Goal: Task Accomplishment & Management: Manage account settings

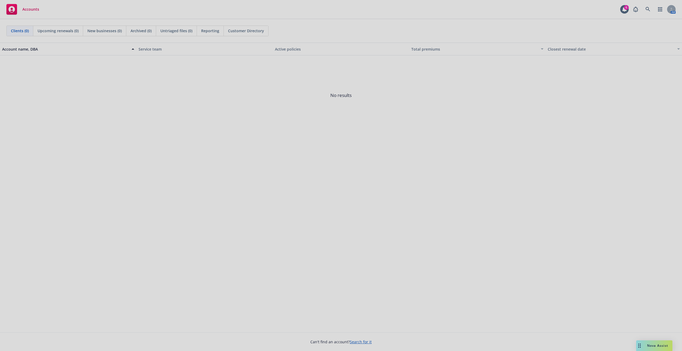
click at [647, 10] on div at bounding box center [341, 175] width 682 height 351
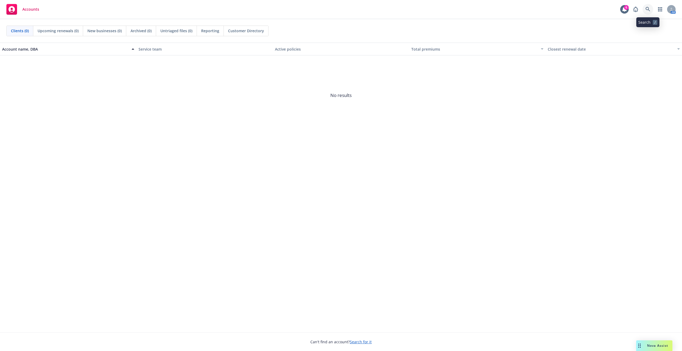
click at [646, 10] on icon at bounding box center [647, 9] width 5 height 5
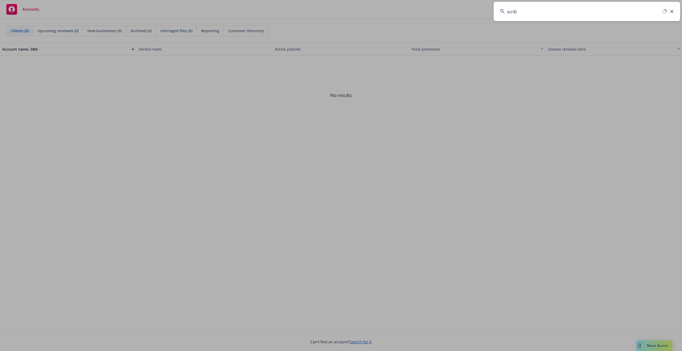
type input "scribd"
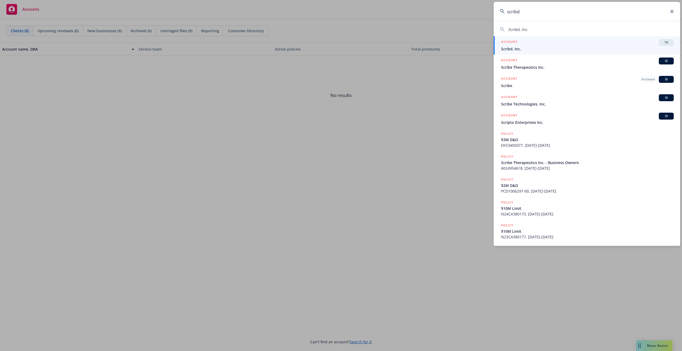
click at [543, 45] on div "ACCOUNT TR" at bounding box center [587, 42] width 173 height 7
click at [543, 45] on div "button" at bounding box center [542, 49] width 3 height 12
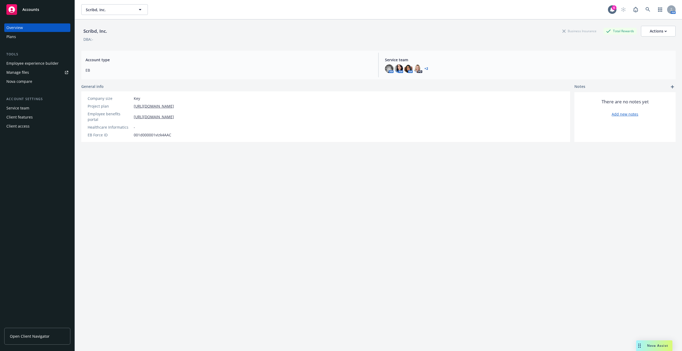
click at [31, 62] on div "Employee experience builder" at bounding box center [32, 63] width 52 height 9
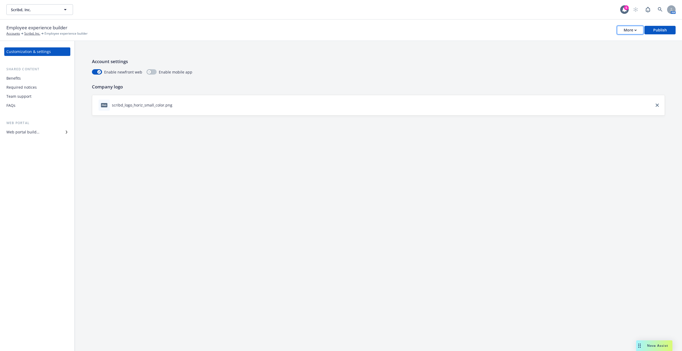
click at [635, 31] on div "More" at bounding box center [629, 30] width 13 height 8
click at [592, 42] on link "Copy preview link" at bounding box center [603, 42] width 79 height 11
click at [638, 28] on button "More" at bounding box center [630, 30] width 26 height 9
click at [19, 77] on div "Benefits" at bounding box center [13, 78] width 14 height 9
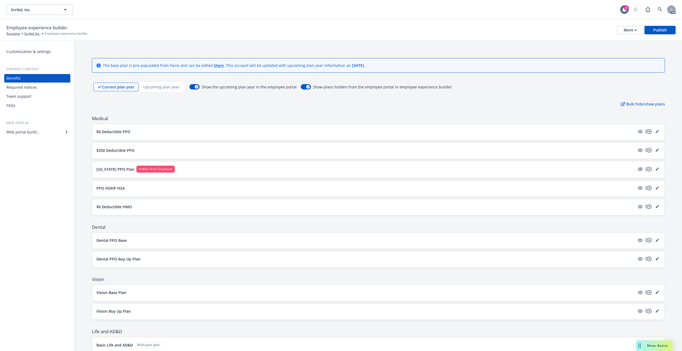
click at [39, 132] on div "Web portal builder" at bounding box center [37, 132] width 62 height 9
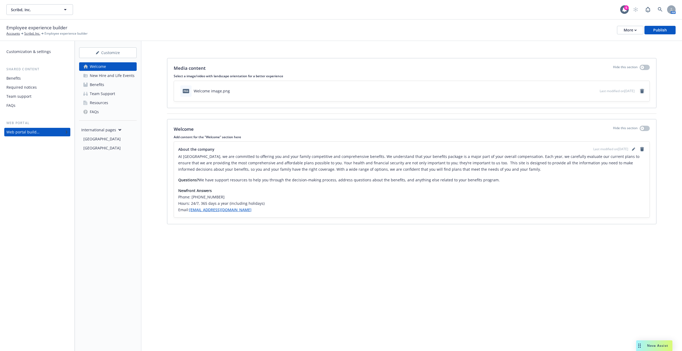
click at [642, 92] on icon "remove" at bounding box center [642, 91] width 4 height 4
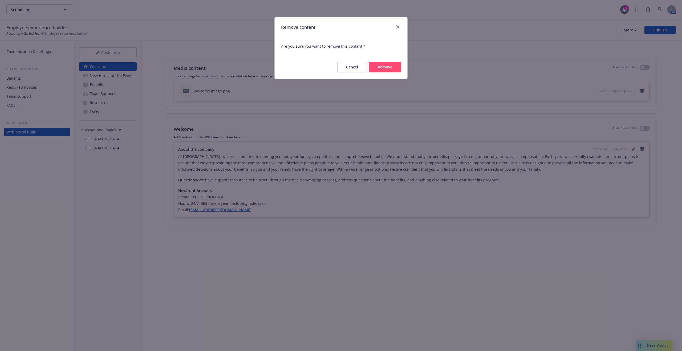
click at [380, 68] on button "Remove" at bounding box center [385, 67] width 32 height 11
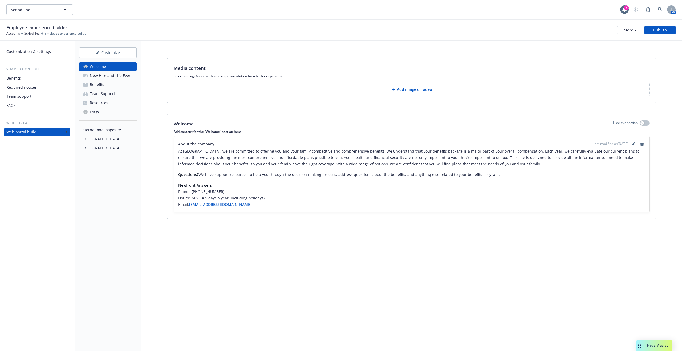
click at [410, 88] on p "Add image or video" at bounding box center [414, 89] width 35 height 5
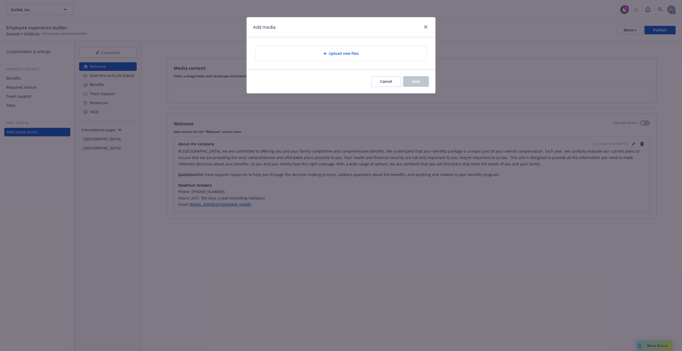
click at [323, 54] on icon at bounding box center [324, 53] width 3 height 3
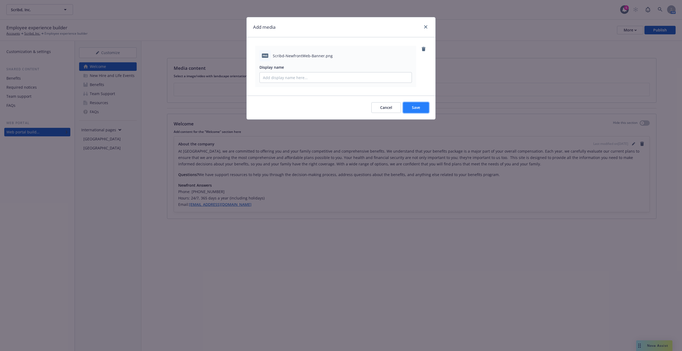
click at [411, 105] on button "Save" at bounding box center [416, 107] width 26 height 11
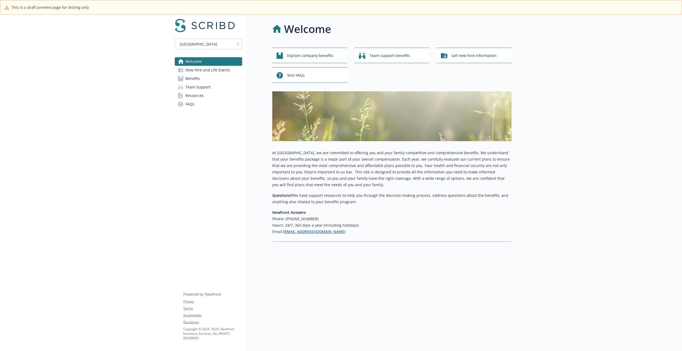
click at [193, 77] on span "Benefits" at bounding box center [192, 78] width 14 height 9
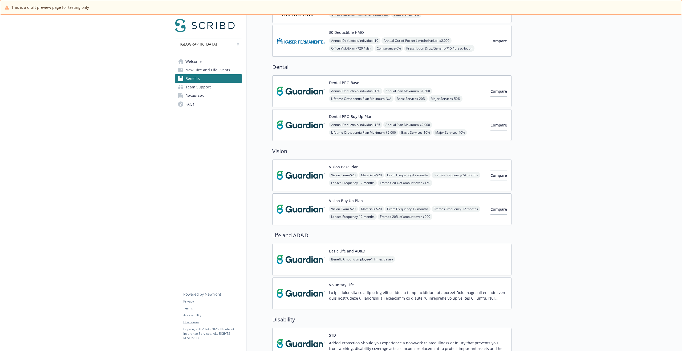
scroll to position [219, 0]
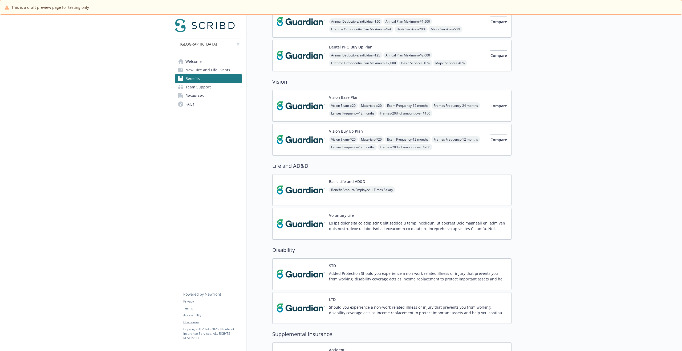
click at [199, 94] on span "Resources" at bounding box center [194, 95] width 18 height 9
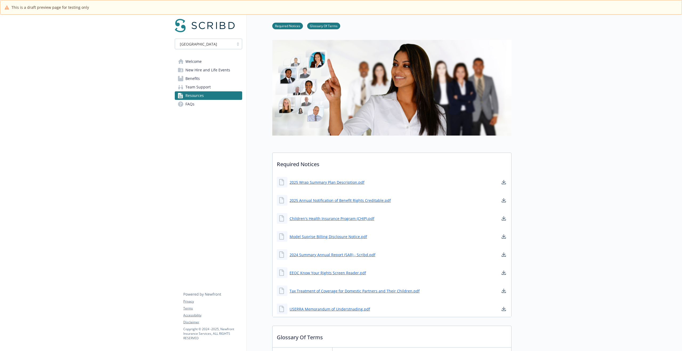
scroll to position [219, 0]
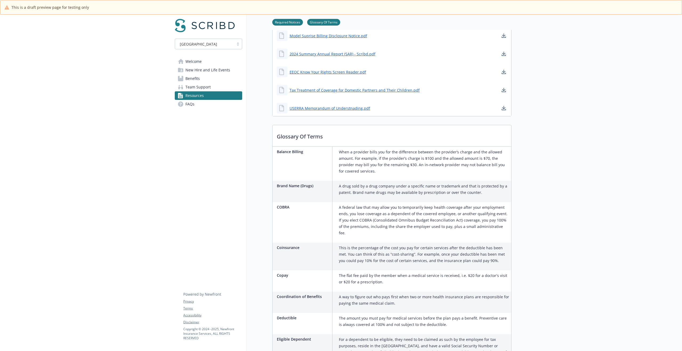
click at [201, 87] on span "Team Support" at bounding box center [197, 87] width 25 height 9
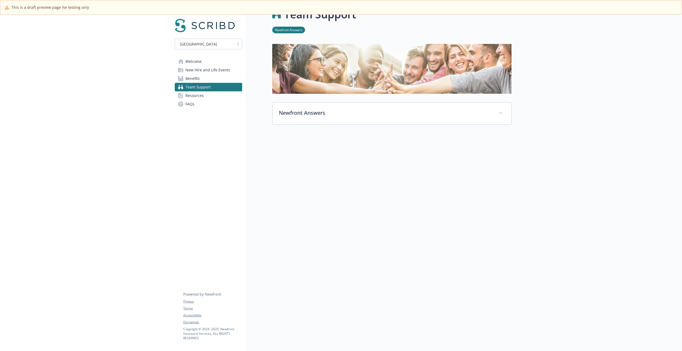
click at [199, 63] on span "Welcome" at bounding box center [193, 61] width 16 height 9
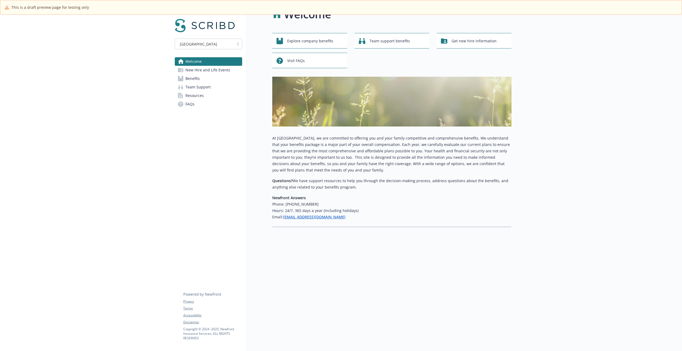
click at [205, 69] on span "New Hire and Life Events" at bounding box center [207, 70] width 45 height 9
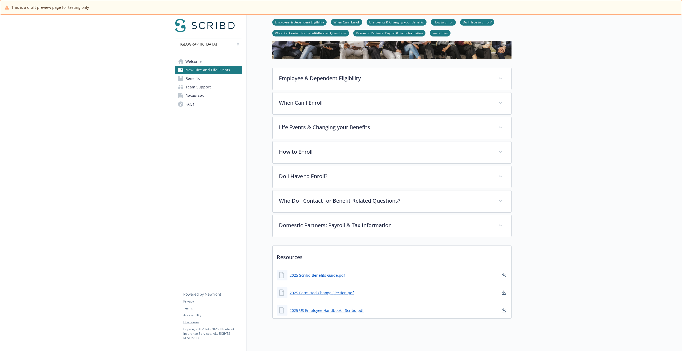
scroll to position [70, 0]
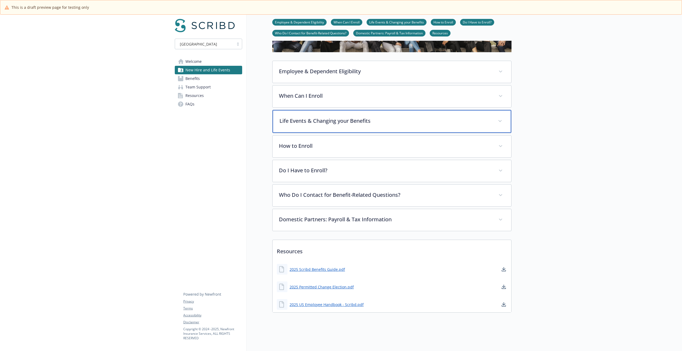
click at [329, 118] on p "Life Events & Changing your Benefits" at bounding box center [385, 121] width 212 height 8
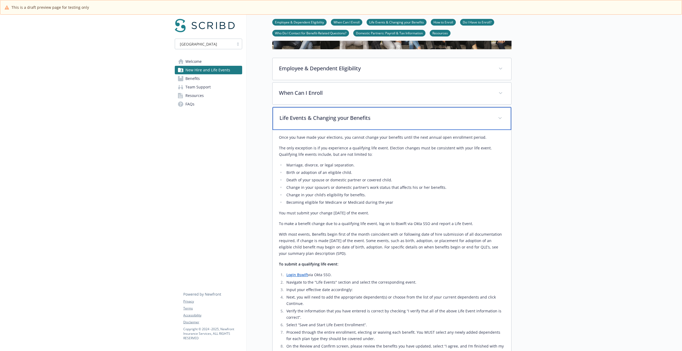
click at [329, 118] on p "Life Events & Changing your Benefits" at bounding box center [385, 118] width 212 height 8
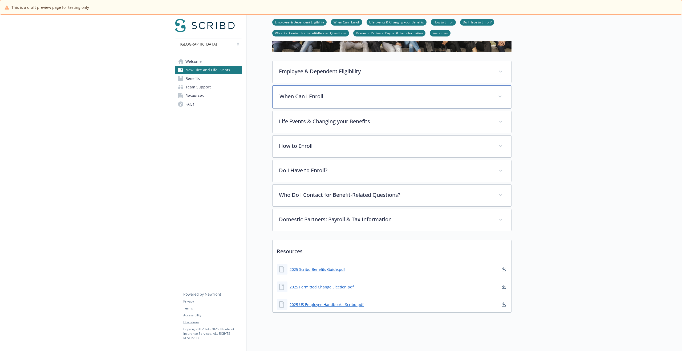
click at [317, 98] on div "When Can I Enroll" at bounding box center [391, 96] width 239 height 23
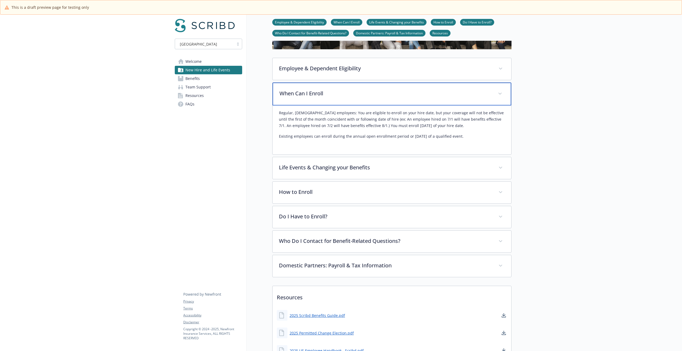
click at [317, 98] on div "When Can I Enroll" at bounding box center [391, 94] width 239 height 23
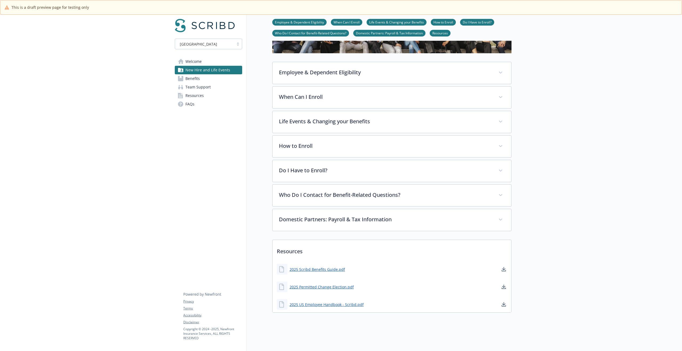
click at [204, 77] on link "Benefits" at bounding box center [208, 78] width 67 height 9
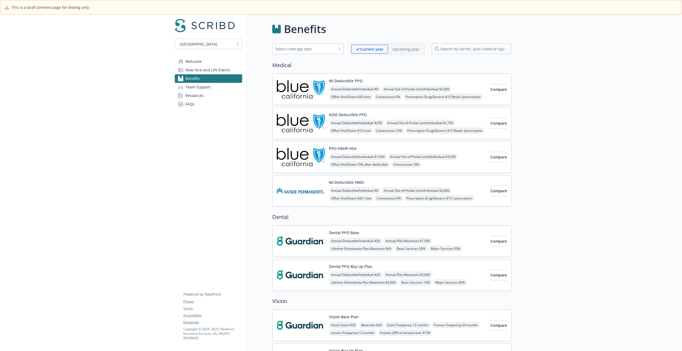
click at [203, 61] on link "Welcome" at bounding box center [208, 61] width 67 height 9
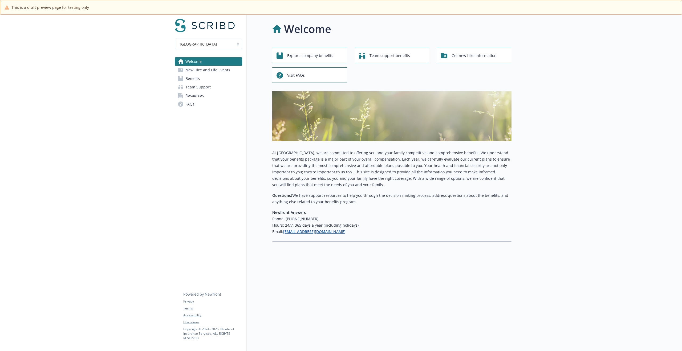
click at [205, 70] on span "New Hire and Life Events" at bounding box center [207, 70] width 45 height 9
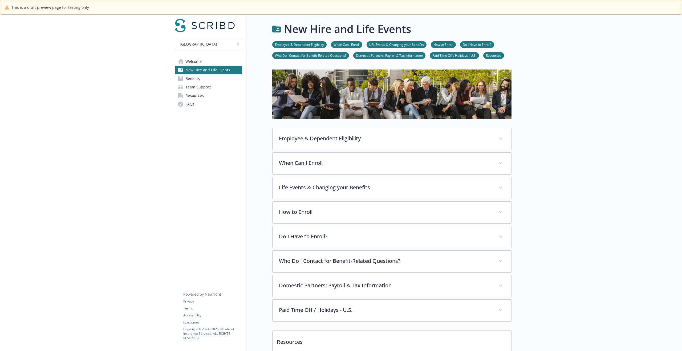
click at [196, 78] on span "Benefits" at bounding box center [192, 78] width 14 height 9
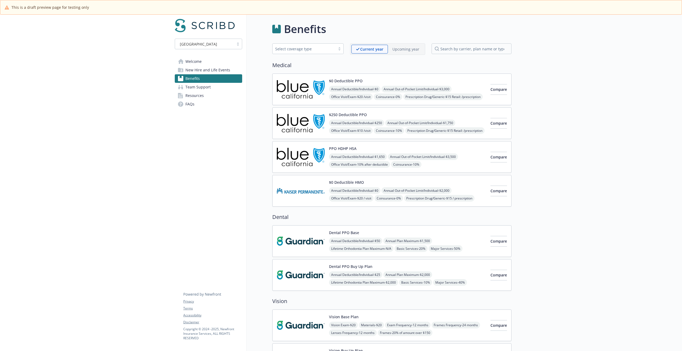
click at [195, 68] on span "New Hire and Life Events" at bounding box center [207, 70] width 45 height 9
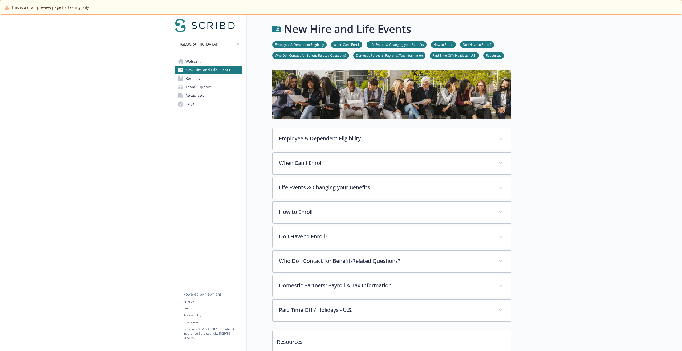
click at [197, 86] on span "Team Support" at bounding box center [197, 87] width 25 height 9
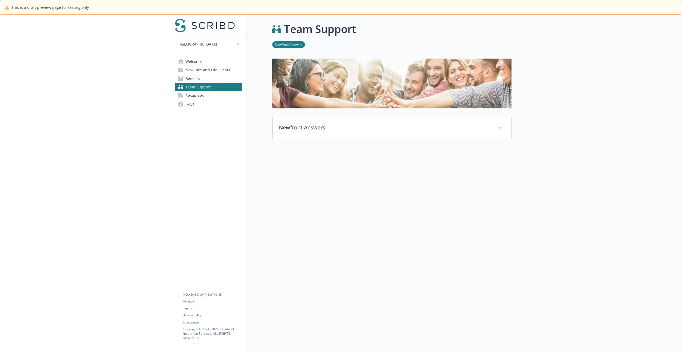
click at [194, 63] on span "Welcome" at bounding box center [193, 61] width 16 height 9
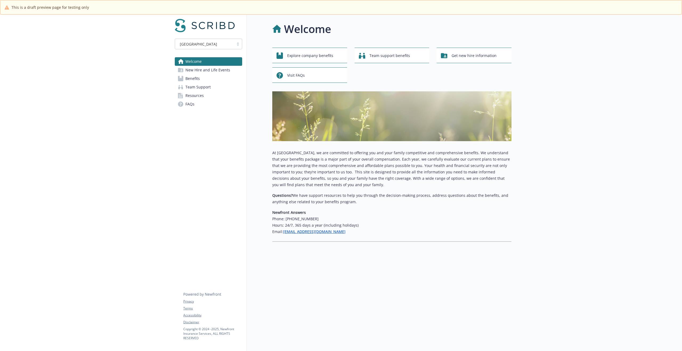
click at [196, 79] on span "Benefits" at bounding box center [192, 78] width 14 height 9
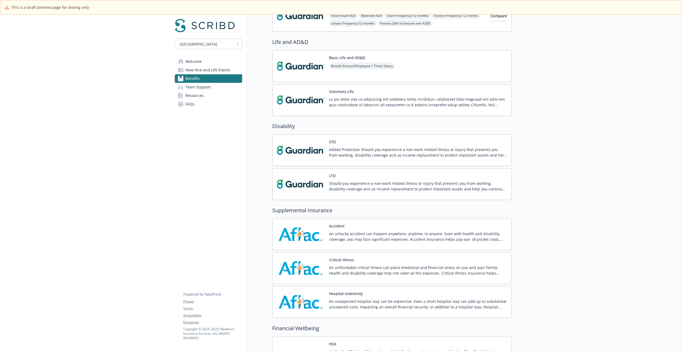
scroll to position [342, 0]
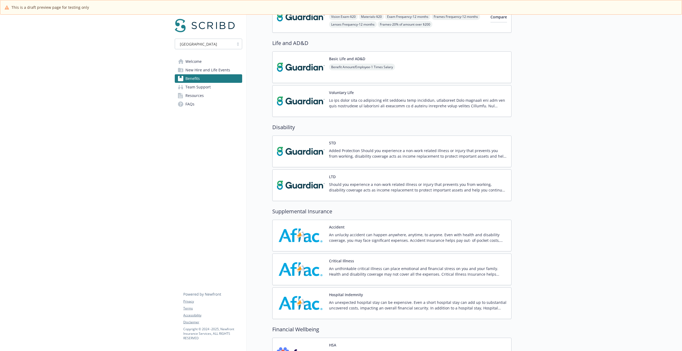
click at [149, 70] on div at bounding box center [85, 209] width 170 height 1072
click at [192, 93] on span "Resources" at bounding box center [194, 95] width 18 height 9
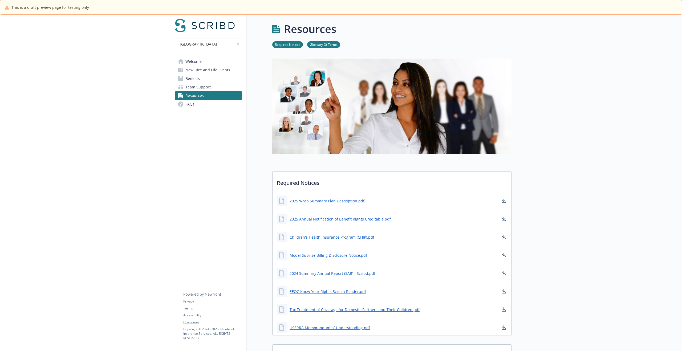
click at [202, 85] on span "Team Support" at bounding box center [197, 87] width 25 height 9
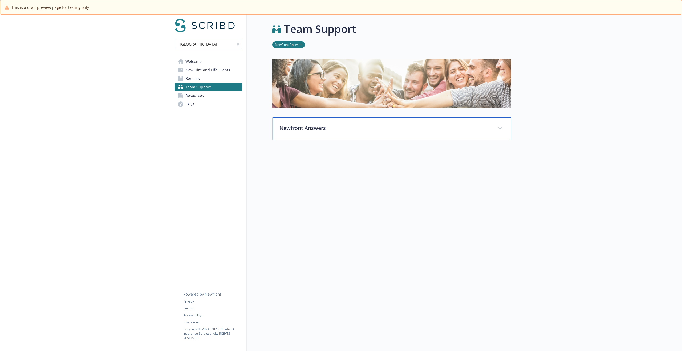
click at [309, 127] on p "Newfront Answers" at bounding box center [385, 128] width 212 height 8
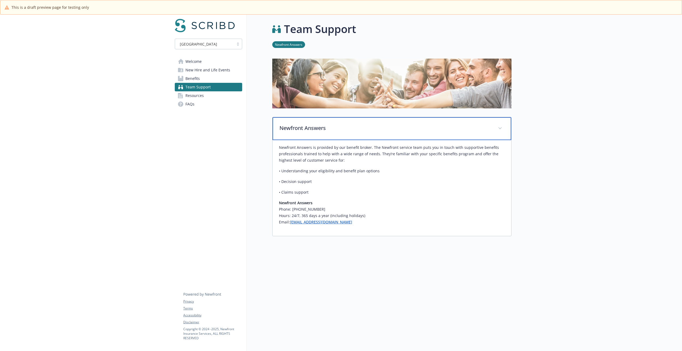
click at [309, 127] on p "Newfront Answers" at bounding box center [385, 128] width 212 height 8
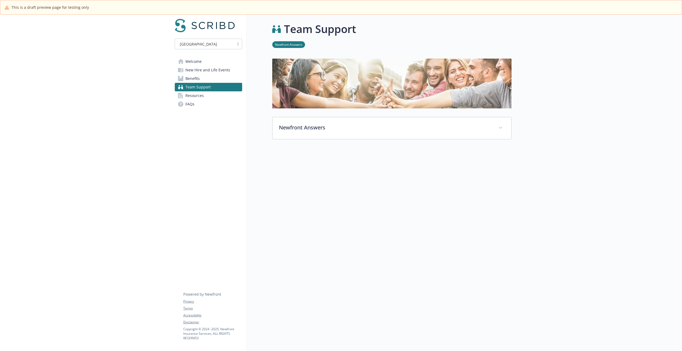
click at [204, 71] on span "New Hire and Life Events" at bounding box center [207, 70] width 45 height 9
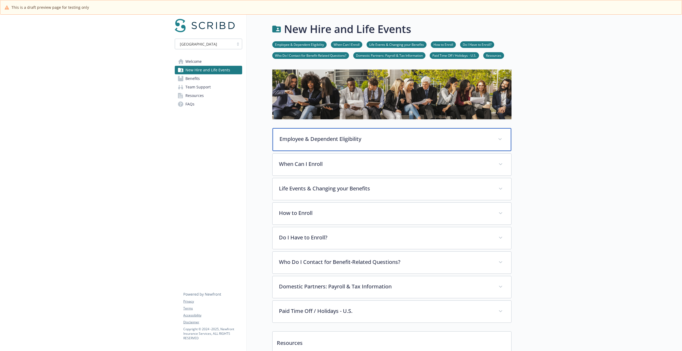
click at [310, 133] on div "Employee & Dependent Eligibility" at bounding box center [391, 139] width 239 height 23
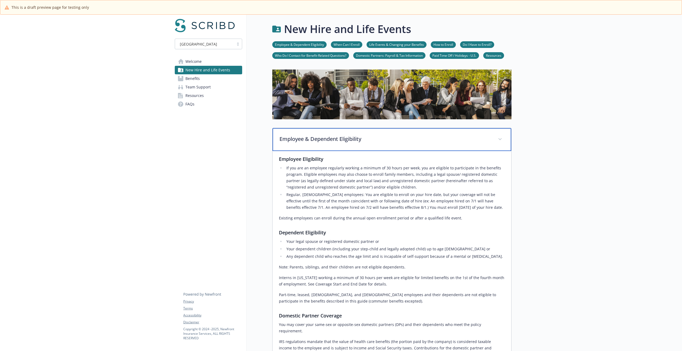
click at [310, 134] on div "Employee & Dependent Eligibility" at bounding box center [391, 139] width 239 height 23
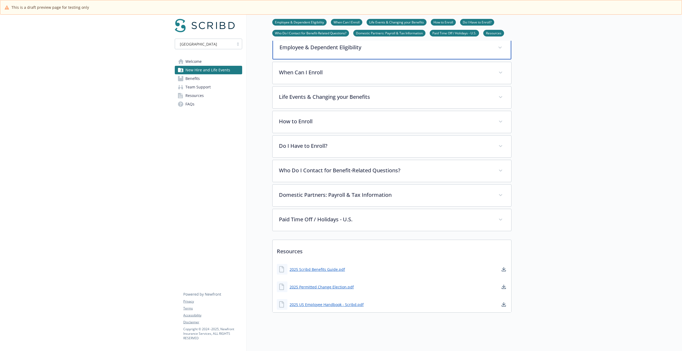
scroll to position [96, 0]
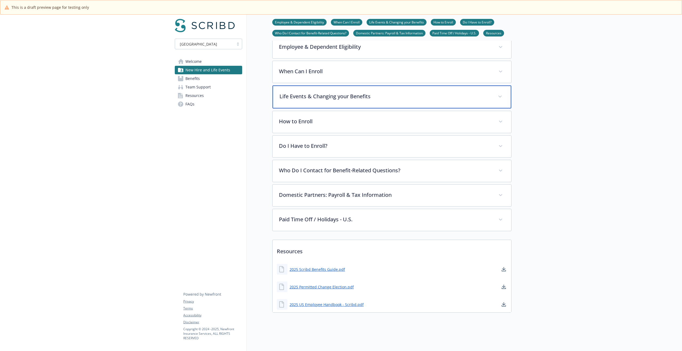
click at [331, 95] on p "Life Events & Changing your Benefits" at bounding box center [385, 96] width 212 height 8
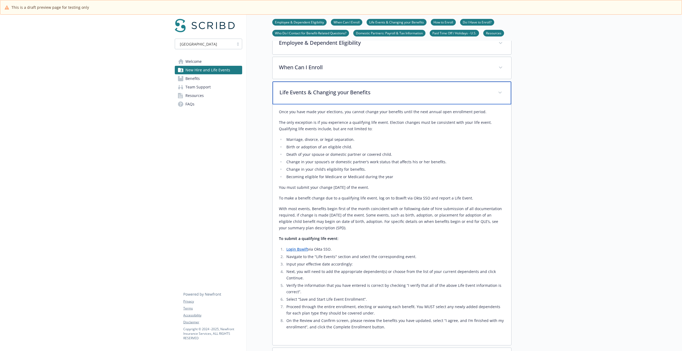
click at [331, 95] on p "Life Events & Changing your Benefits" at bounding box center [385, 92] width 212 height 8
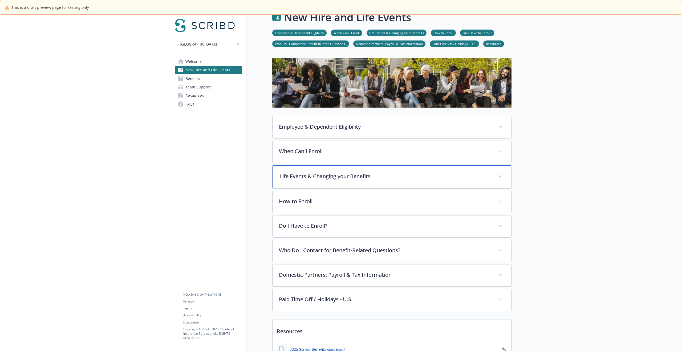
scroll to position [0, 0]
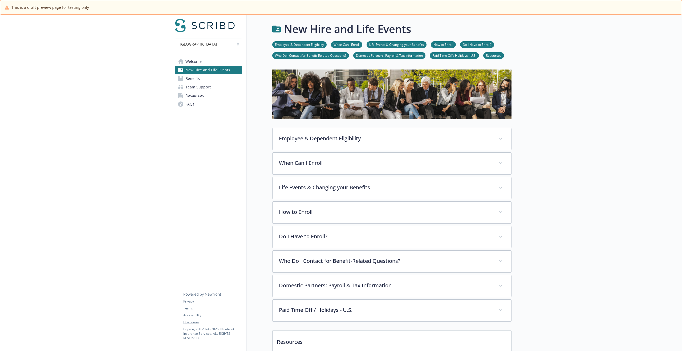
click at [445, 56] on link "Paid Time Off / Holidays - U.S." at bounding box center [453, 55] width 49 height 5
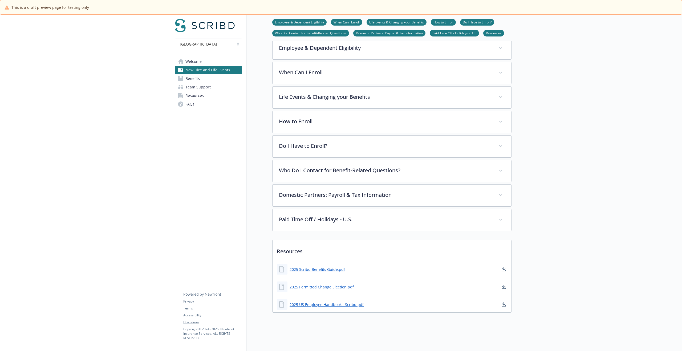
scroll to position [95, 4]
click at [194, 78] on span "Benefits" at bounding box center [192, 78] width 14 height 9
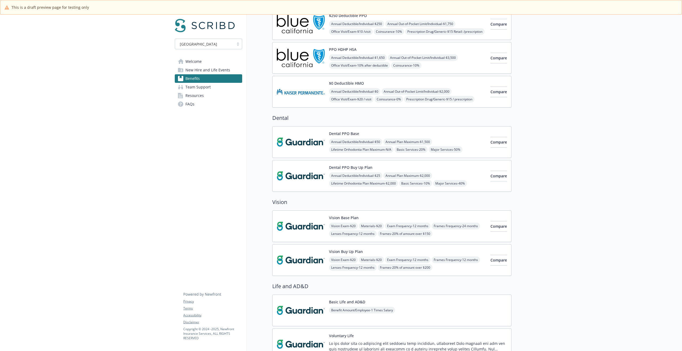
scroll to position [0, 4]
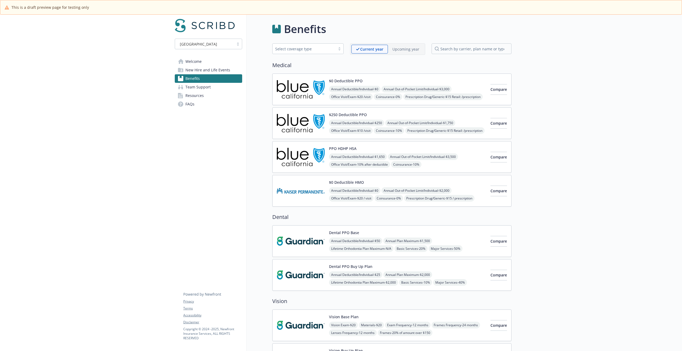
click at [400, 47] on p "Upcoming year" at bounding box center [405, 49] width 27 height 6
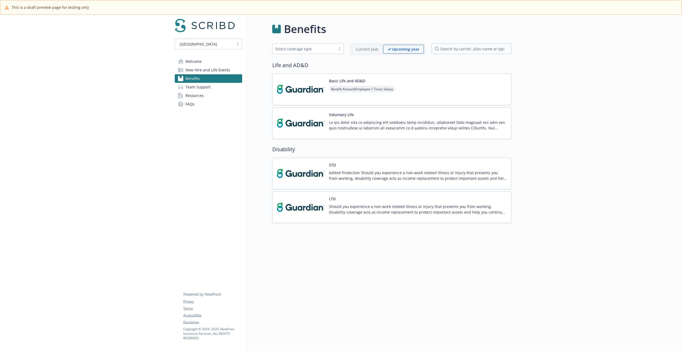
click at [365, 48] on p "Current year" at bounding box center [367, 49] width 23 height 6
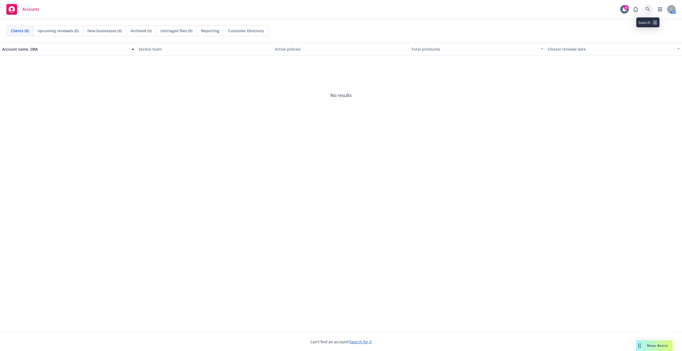
click at [647, 9] on icon at bounding box center [647, 9] width 5 height 5
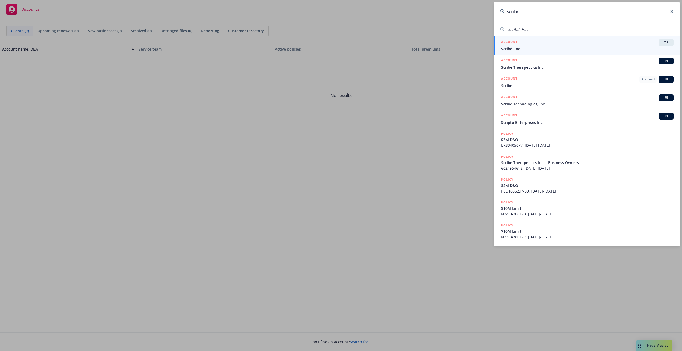
type input "scribd"
click at [547, 44] on div "ACCOUNT TR" at bounding box center [587, 42] width 173 height 7
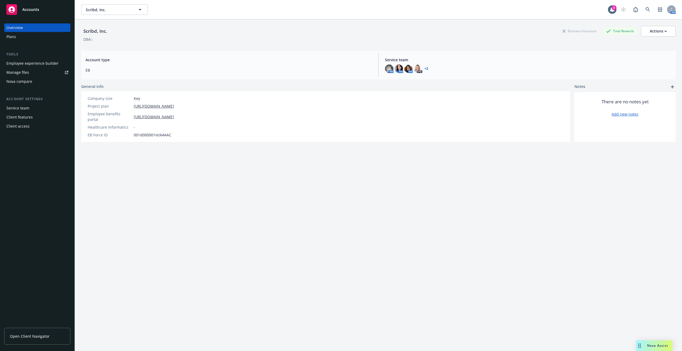
click at [31, 63] on div "Employee experience builder" at bounding box center [32, 63] width 52 height 9
click at [31, 62] on div "Employee experience builder" at bounding box center [32, 63] width 52 height 9
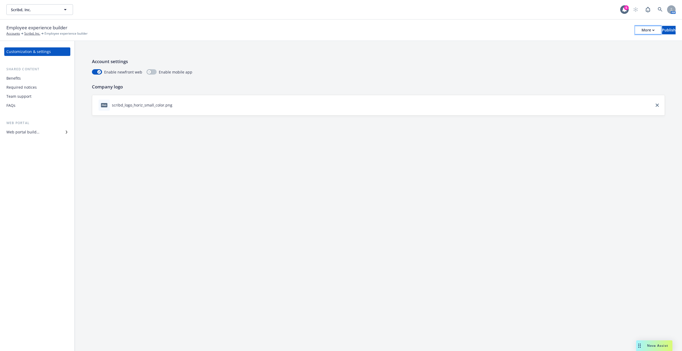
click at [641, 31] on div "More" at bounding box center [647, 30] width 13 height 8
click at [596, 42] on link "Copy preview link" at bounding box center [603, 42] width 79 height 11
click at [26, 77] on div "Benefits" at bounding box center [37, 78] width 62 height 9
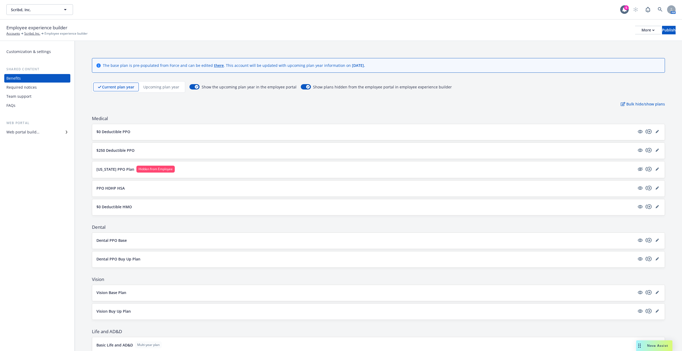
click at [169, 132] on button "$0 Deductible PPO" at bounding box center [365, 132] width 538 height 6
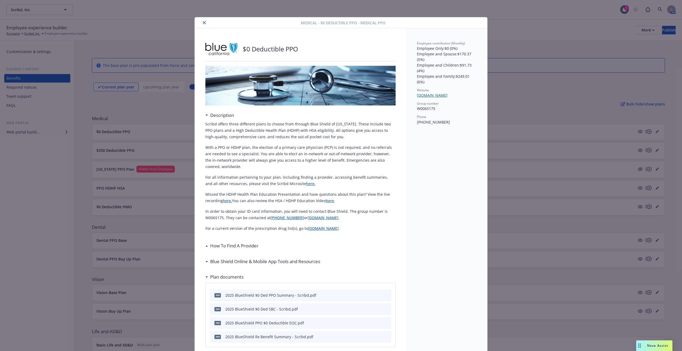
scroll to position [16, 0]
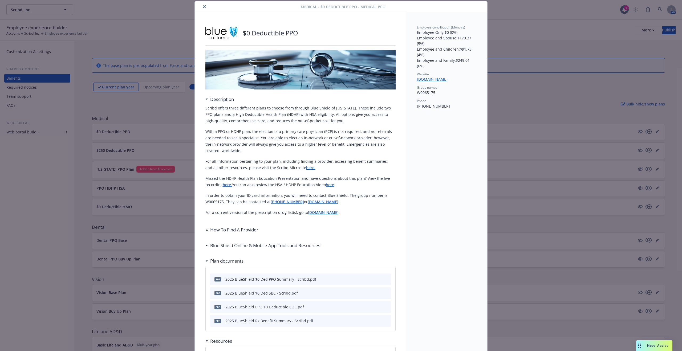
click at [203, 6] on icon "close" at bounding box center [204, 6] width 3 height 3
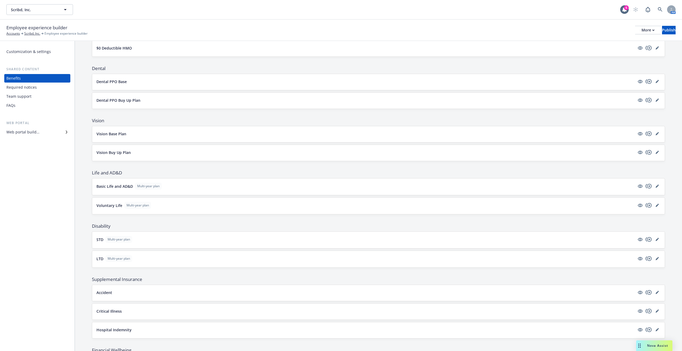
scroll to position [159, 0]
click at [108, 172] on span "Life and AD&D" at bounding box center [378, 172] width 573 height 6
click at [652, 29] on icon "button" at bounding box center [653, 30] width 2 height 2
click at [655, 186] on icon "editPencil" at bounding box center [656, 186] width 3 height 3
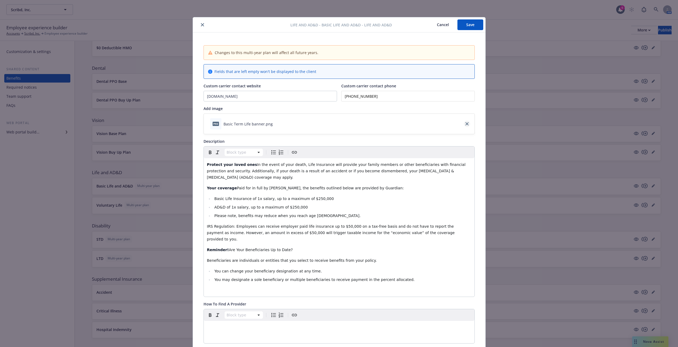
click at [465, 124] on icon "close" at bounding box center [466, 123] width 3 height 3
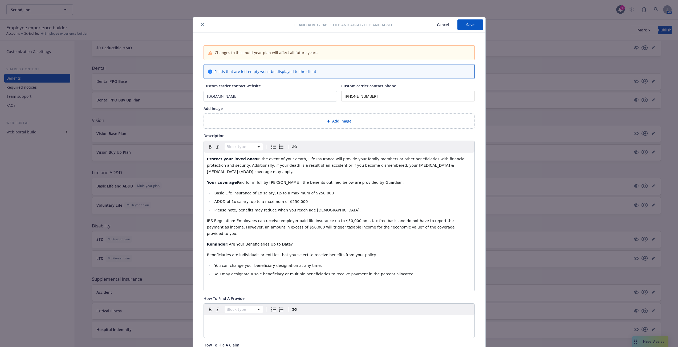
click at [341, 122] on span "Add image" at bounding box center [341, 121] width 19 height 6
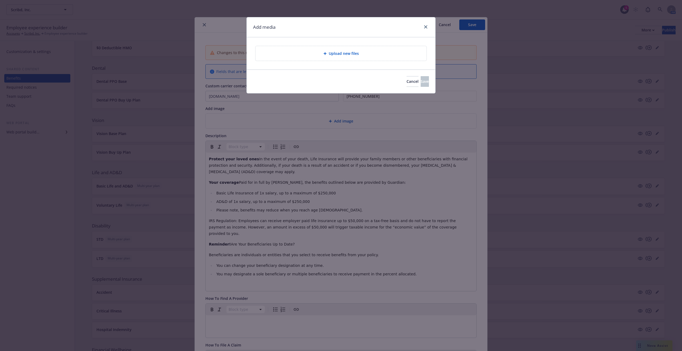
click at [339, 56] on div "Upload new files" at bounding box center [340, 53] width 171 height 15
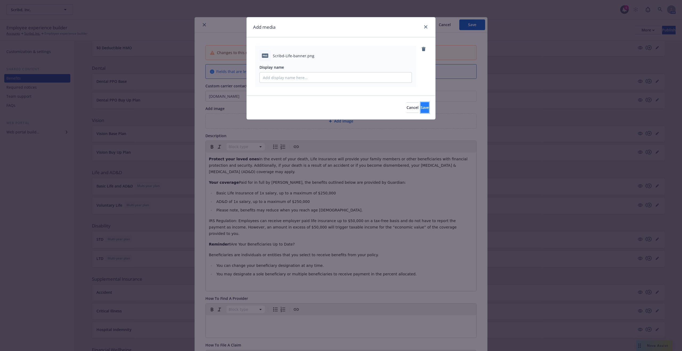
click at [420, 108] on span "Save" at bounding box center [424, 107] width 8 height 5
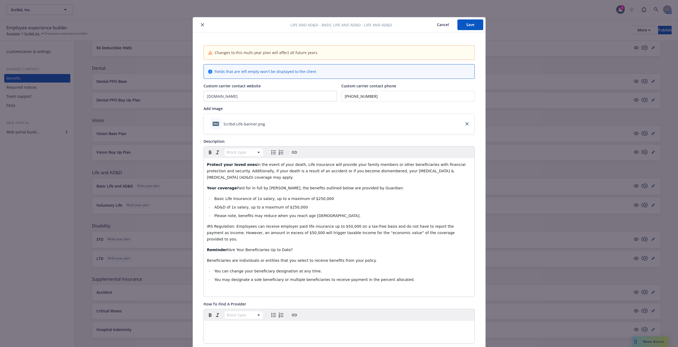
click at [466, 25] on button "Save" at bounding box center [470, 24] width 26 height 11
click at [201, 25] on icon "close" at bounding box center [202, 24] width 3 height 3
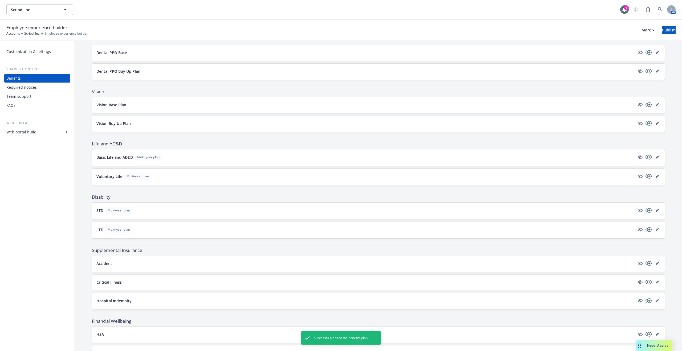
scroll to position [197, 0]
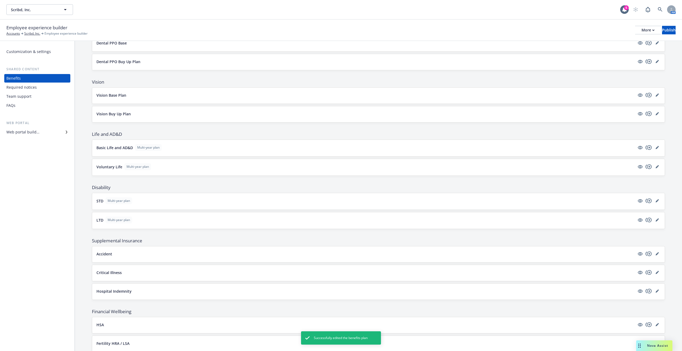
click at [218, 220] on button "LTD Multi-year plan" at bounding box center [365, 219] width 538 height 7
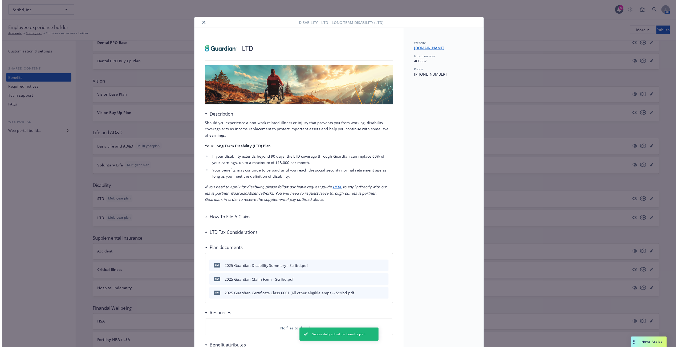
scroll to position [16, 0]
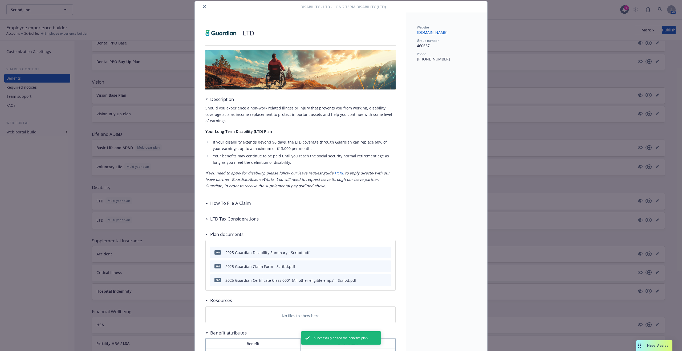
click at [203, 7] on icon "close" at bounding box center [204, 6] width 3 height 3
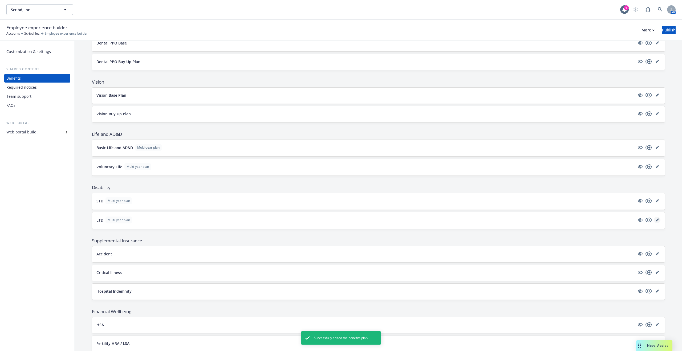
click at [655, 220] on icon "editPencil" at bounding box center [656, 219] width 3 height 3
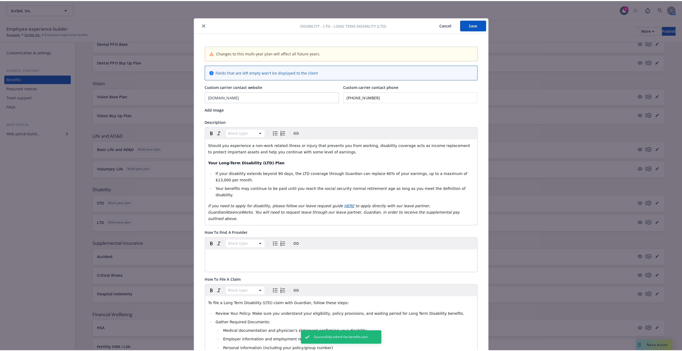
scroll to position [16, 0]
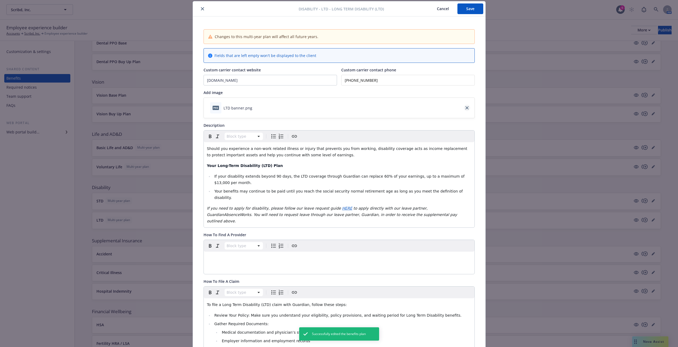
click at [465, 108] on icon "close" at bounding box center [466, 107] width 3 height 3
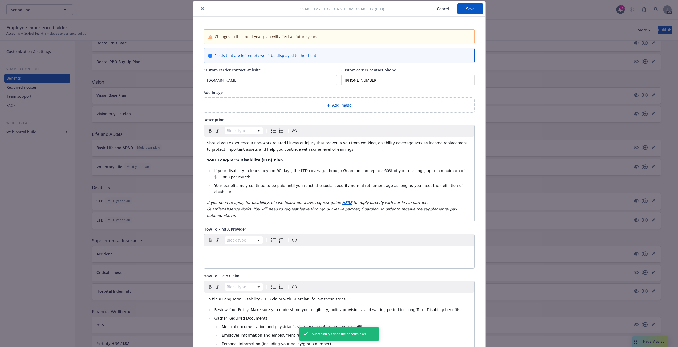
click at [332, 106] on span "Add image" at bounding box center [341, 105] width 19 height 6
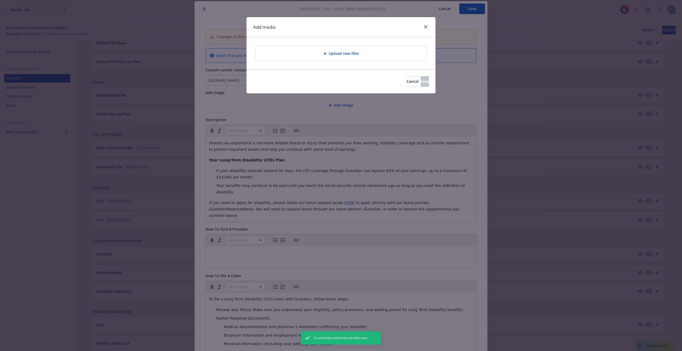
click at [332, 54] on span "Upload new files" at bounding box center [344, 54] width 30 height 6
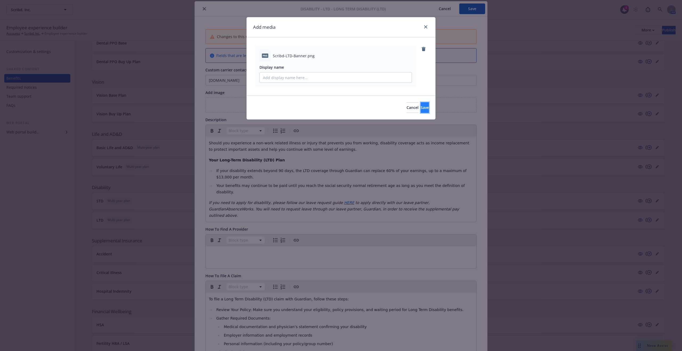
click at [420, 109] on span "Save" at bounding box center [424, 107] width 8 height 5
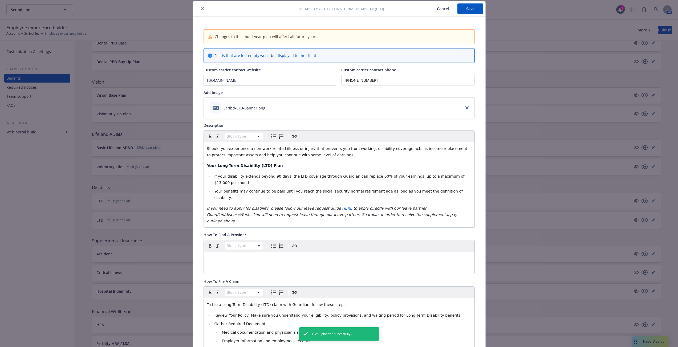
click at [465, 10] on button "Save" at bounding box center [470, 8] width 26 height 11
click at [199, 9] on button "close" at bounding box center [202, 9] width 6 height 6
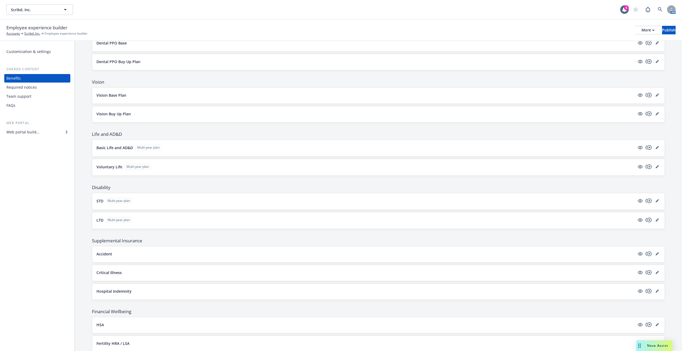
click at [188, 198] on button "STD Multi-year plan" at bounding box center [365, 200] width 538 height 7
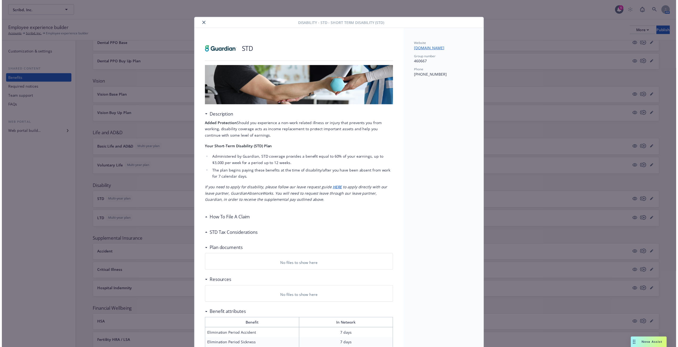
scroll to position [16, 0]
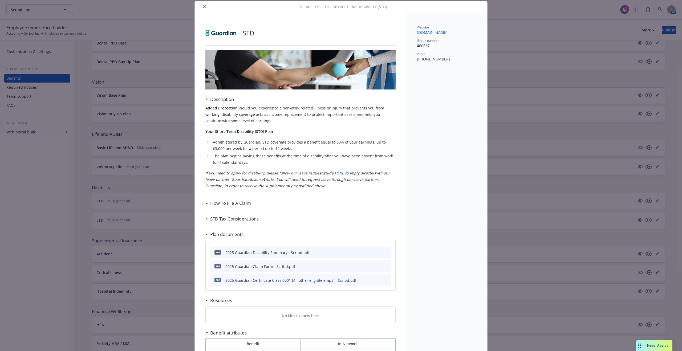
click at [203, 8] on button "close" at bounding box center [204, 6] width 6 height 6
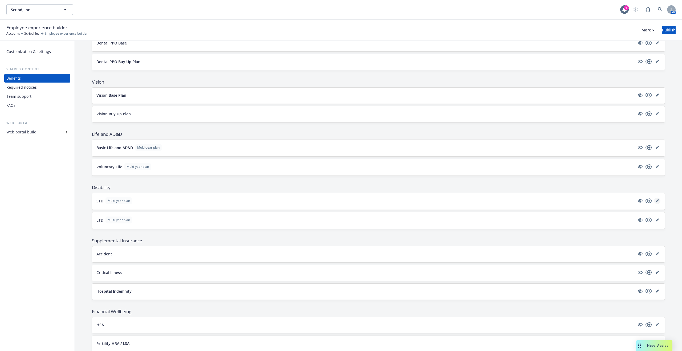
click at [655, 202] on icon "editPencil" at bounding box center [656, 201] width 3 height 3
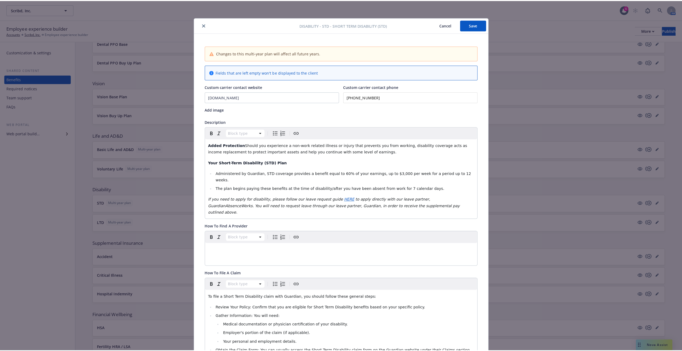
scroll to position [16, 0]
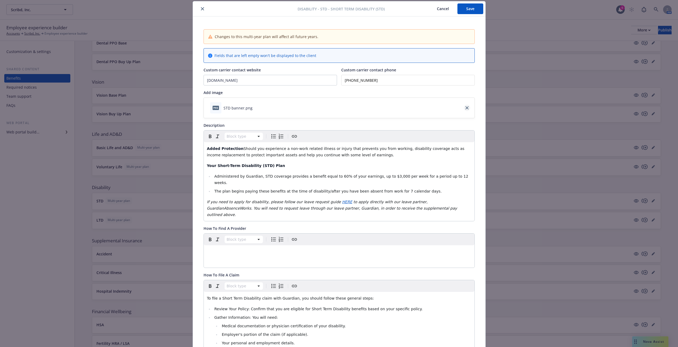
click at [465, 109] on icon "close" at bounding box center [466, 107] width 3 height 3
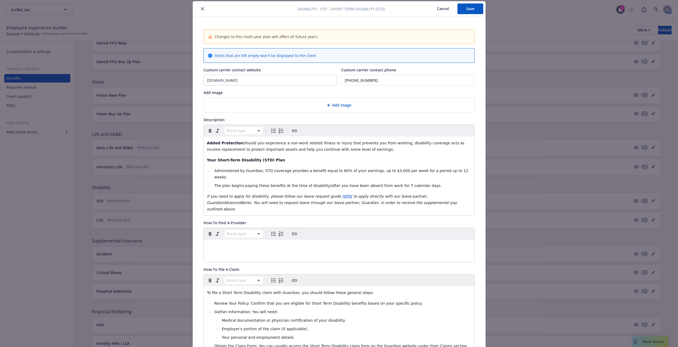
click at [327, 107] on div "Add image" at bounding box center [339, 105] width 262 height 6
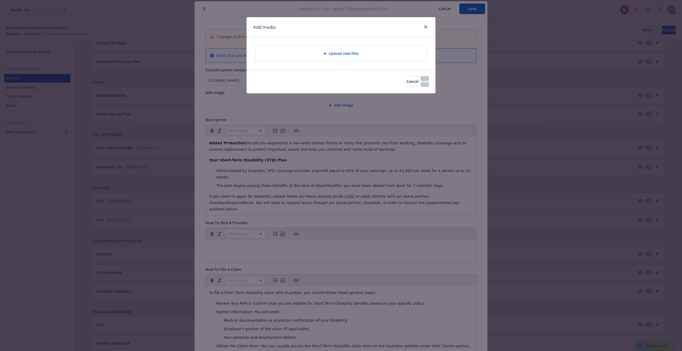
click at [339, 51] on span "Upload new files" at bounding box center [344, 54] width 30 height 6
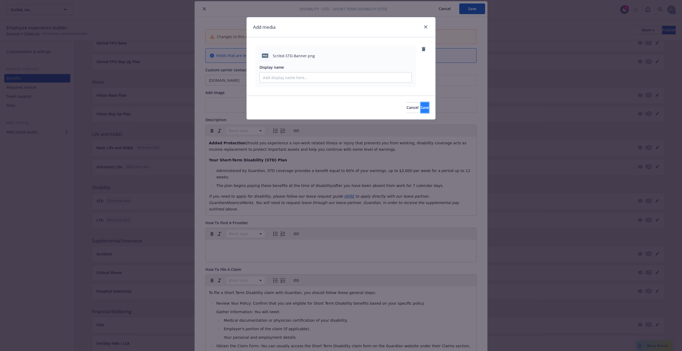
click at [420, 108] on span "Save" at bounding box center [424, 107] width 8 height 5
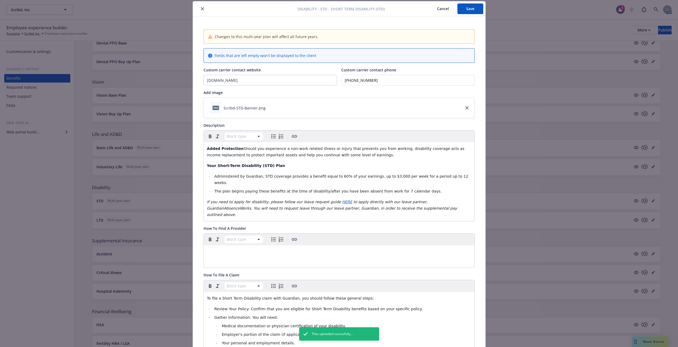
click at [469, 13] on button "Save" at bounding box center [470, 8] width 26 height 11
click at [202, 11] on button "close" at bounding box center [202, 9] width 6 height 6
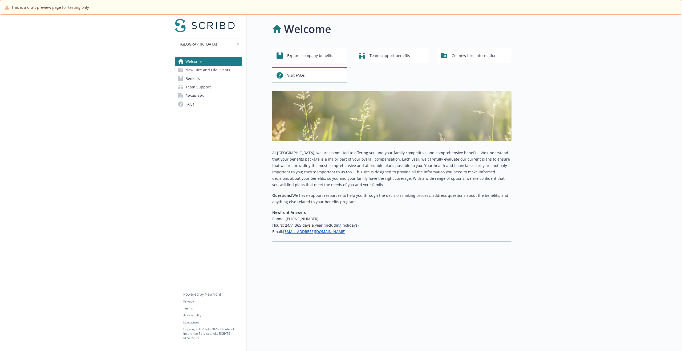
click at [199, 78] on span "Benefits" at bounding box center [192, 78] width 14 height 9
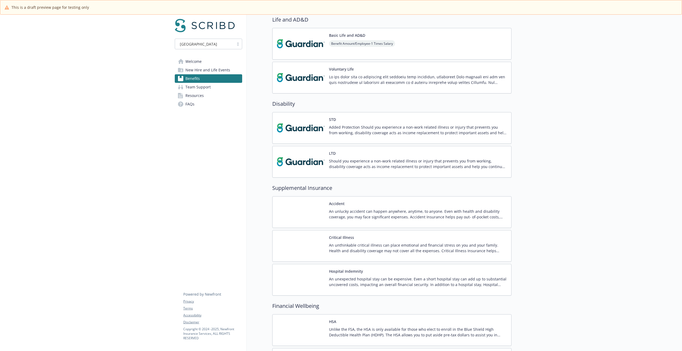
scroll to position [333, 0]
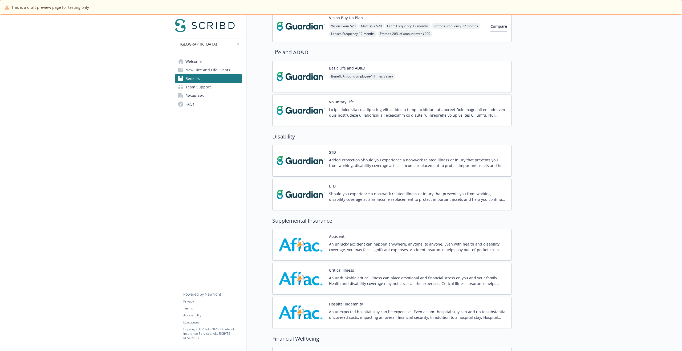
click at [422, 67] on div "Basic Life and AD&D Benefit Amount/Employee - 1 Times Salary" at bounding box center [391, 77] width 239 height 32
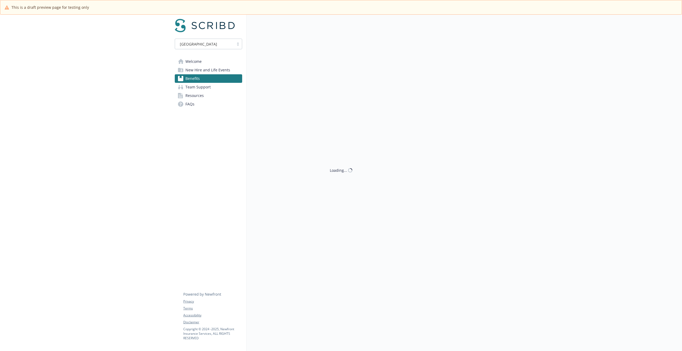
scroll to position [333, 0]
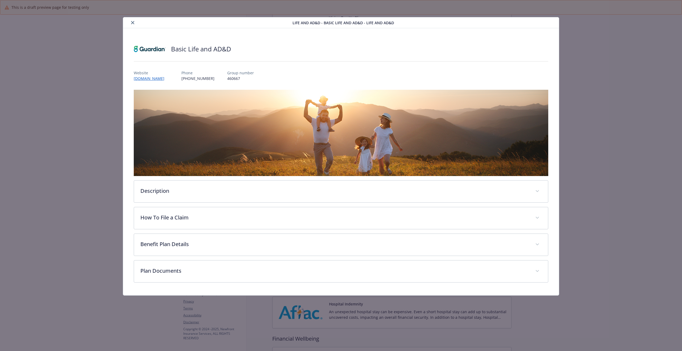
click at [131, 22] on icon "close" at bounding box center [132, 22] width 3 height 3
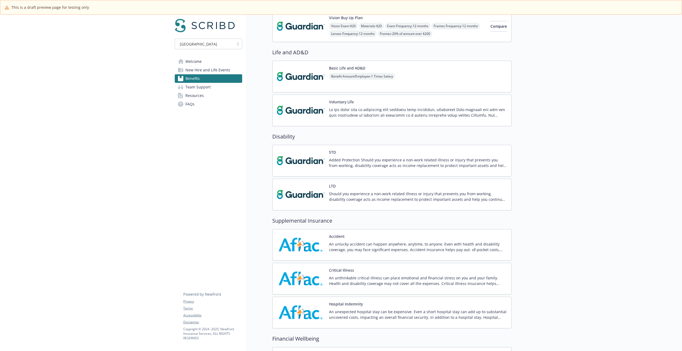
click at [393, 104] on div "Voluntary Life" at bounding box center [418, 110] width 178 height 23
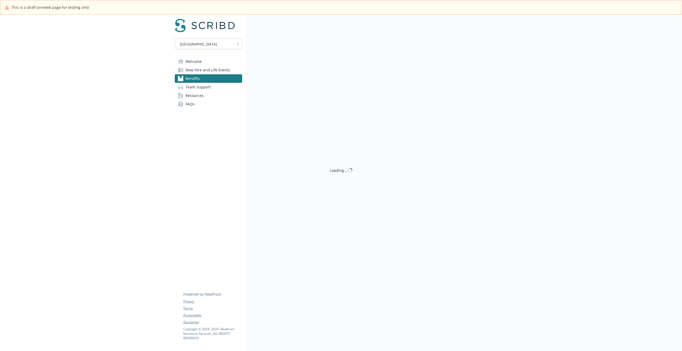
scroll to position [333, 0]
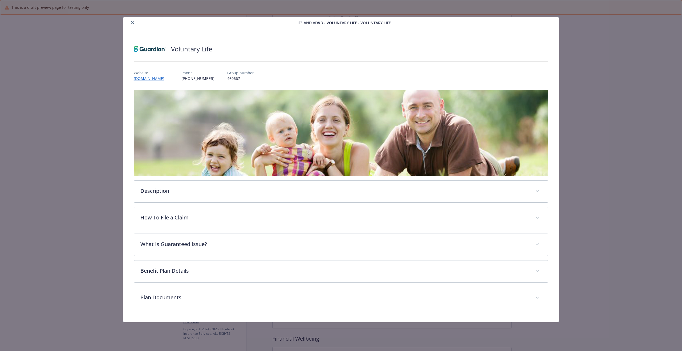
click at [132, 23] on icon "close" at bounding box center [132, 22] width 3 height 3
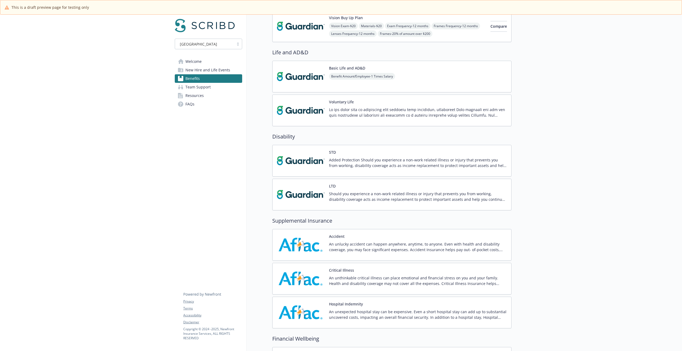
click at [371, 152] on div "STD Added Protection Should you experience a non-work related illness or injury…" at bounding box center [418, 160] width 178 height 23
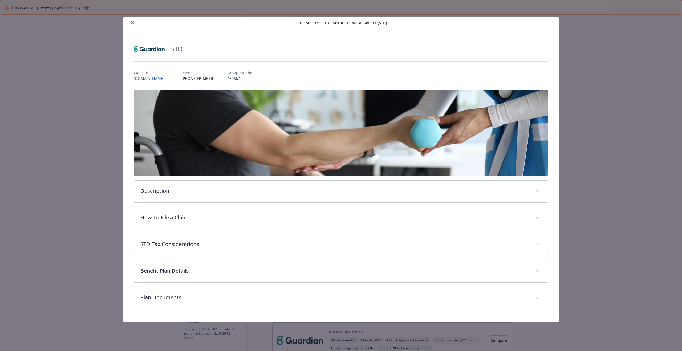
scroll to position [333, 0]
click at [131, 22] on icon "close" at bounding box center [132, 22] width 3 height 3
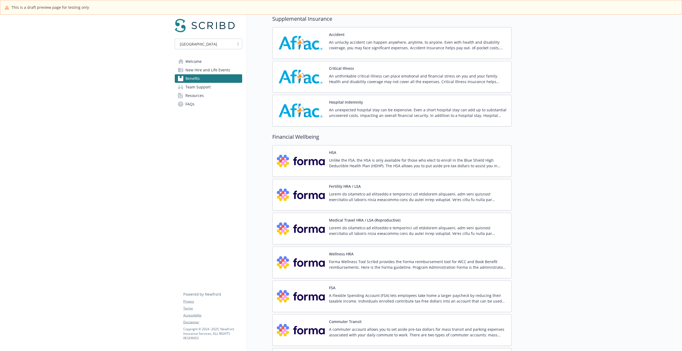
scroll to position [372, 0]
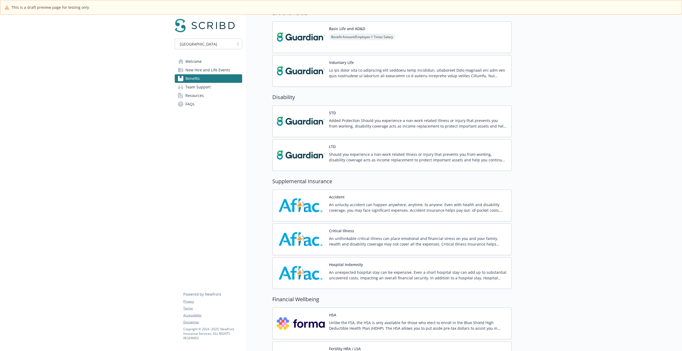
click at [362, 147] on div "LTD Should you experience a non-work related illness or injury that prevents yo…" at bounding box center [418, 155] width 178 height 23
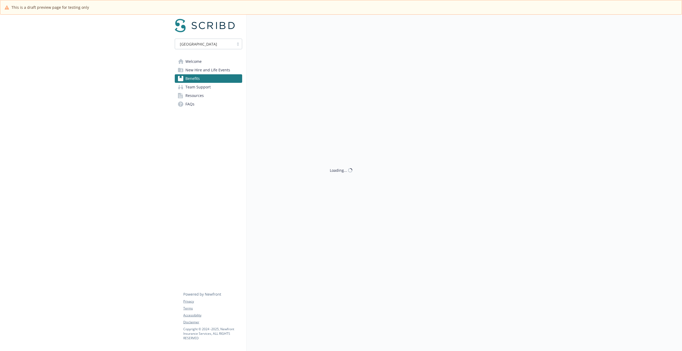
scroll to position [372, 0]
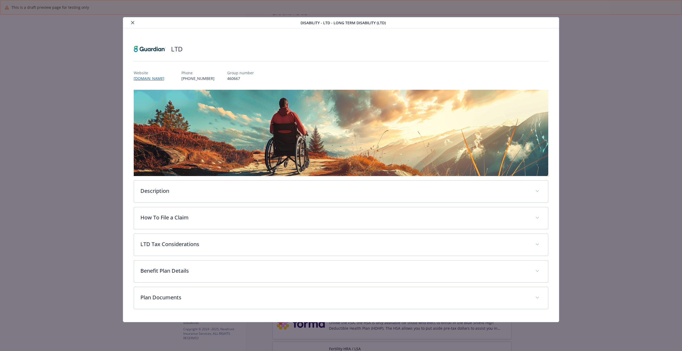
click at [133, 23] on icon "close" at bounding box center [132, 22] width 3 height 3
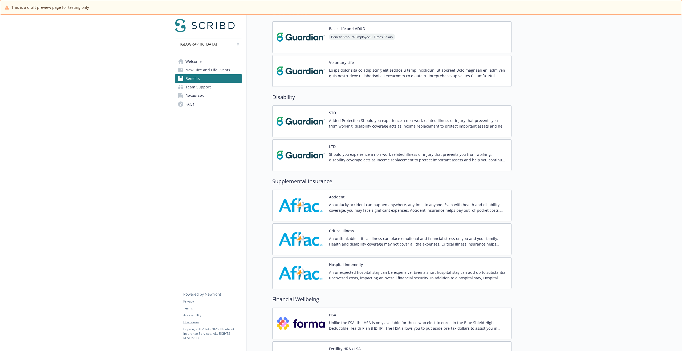
click at [392, 149] on div "LTD Should you experience a non-work related illness or injury that prevents yo…" at bounding box center [418, 155] width 178 height 23
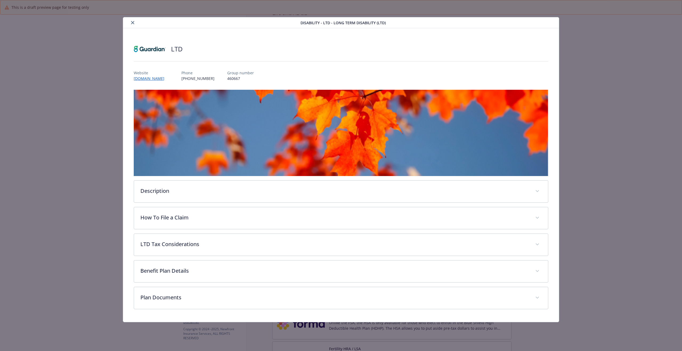
click at [133, 23] on icon "close" at bounding box center [132, 22] width 3 height 3
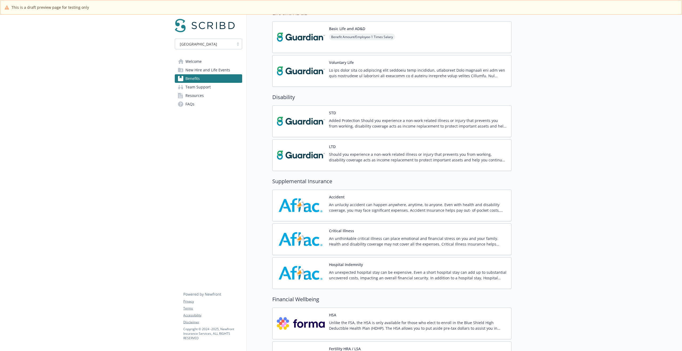
click at [387, 121] on p "Added Protection Should you experience a non-work related illness or injury tha…" at bounding box center [418, 123] width 178 height 11
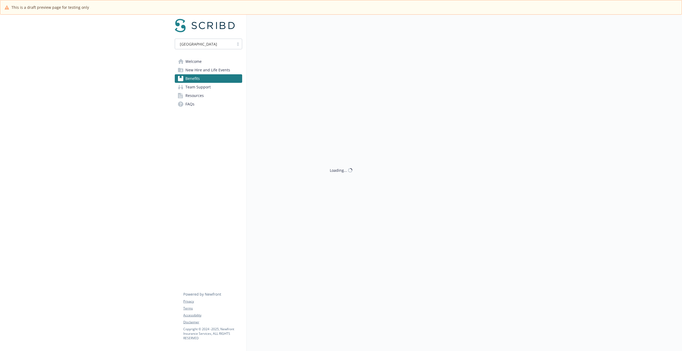
scroll to position [372, 0]
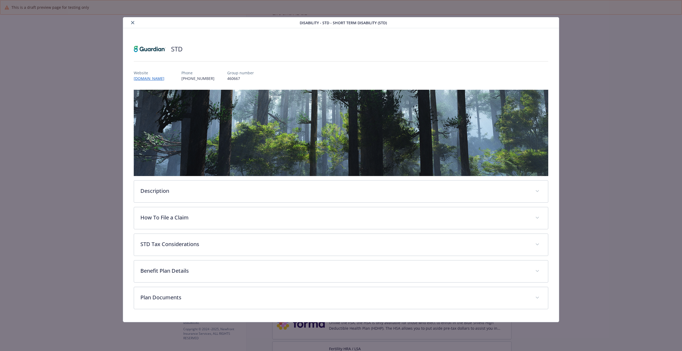
click at [132, 25] on button "close" at bounding box center [132, 22] width 6 height 6
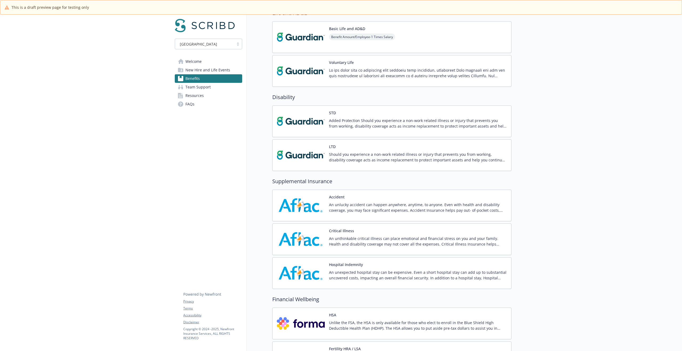
click at [376, 146] on div "LTD Should you experience a non-work related illness or injury that prevents yo…" at bounding box center [418, 155] width 178 height 23
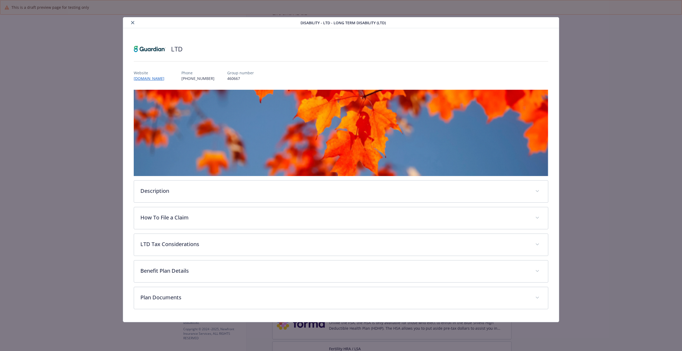
click at [133, 26] on div "details for plan Disability - LTD - Long Term Disability (LTD)" at bounding box center [212, 22] width 175 height 6
click at [133, 25] on button "close" at bounding box center [132, 22] width 6 height 6
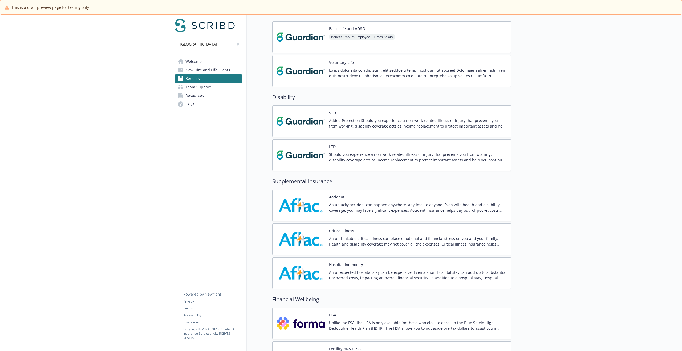
click at [370, 197] on div "Accident An unlucky accident can happen anywhere, anytime, to anyone. Even with…" at bounding box center [418, 205] width 178 height 23
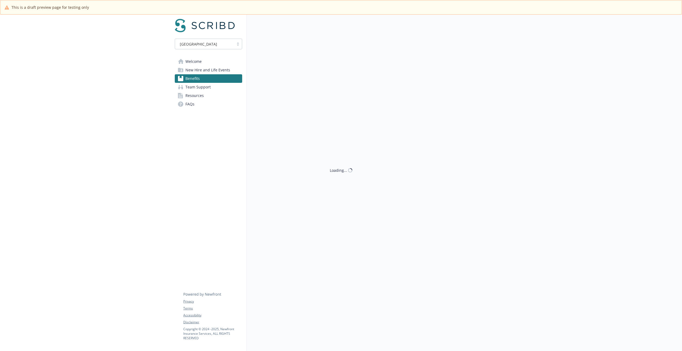
scroll to position [372, 0]
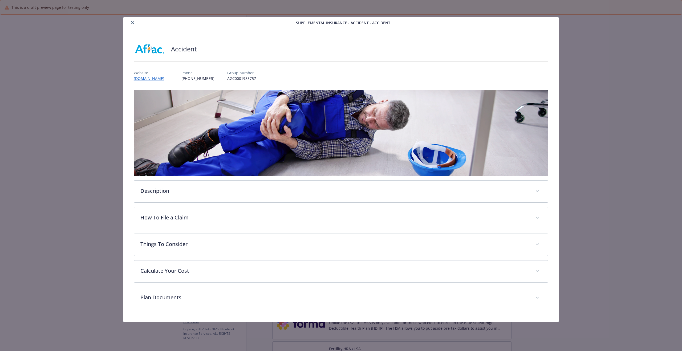
click at [132, 22] on icon "close" at bounding box center [132, 22] width 3 height 3
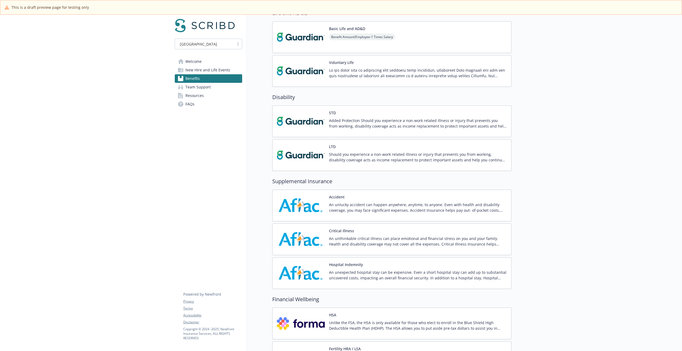
click at [383, 270] on p "An unexpected hospital stay can be expensive. Even a short hospital stay can ad…" at bounding box center [418, 274] width 178 height 11
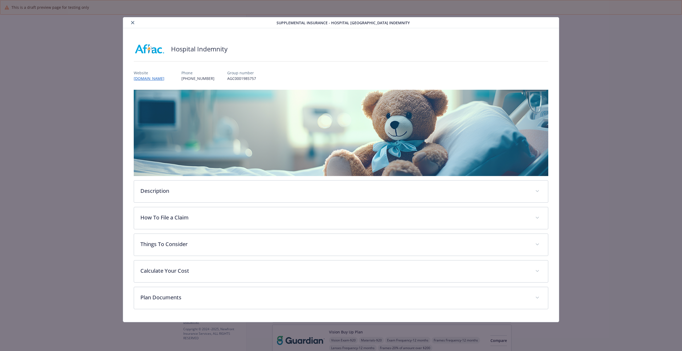
scroll to position [372, 0]
click at [132, 22] on icon "close" at bounding box center [132, 22] width 3 height 3
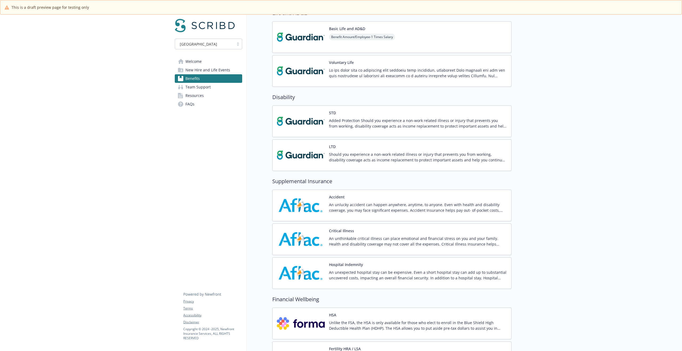
click at [377, 266] on div "Hospital Indemnity An unexpected hospital stay can be expensive. Even a short h…" at bounding box center [418, 273] width 178 height 23
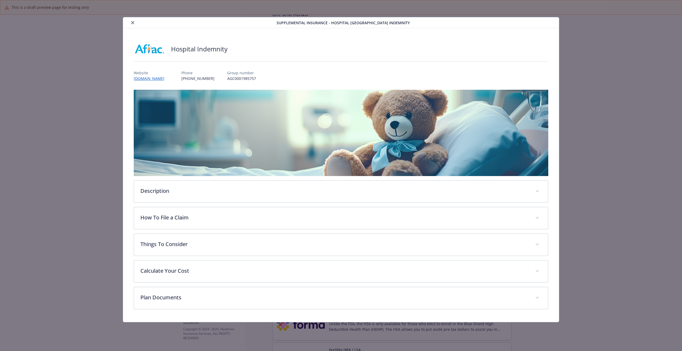
click at [132, 23] on icon "close" at bounding box center [132, 22] width 3 height 3
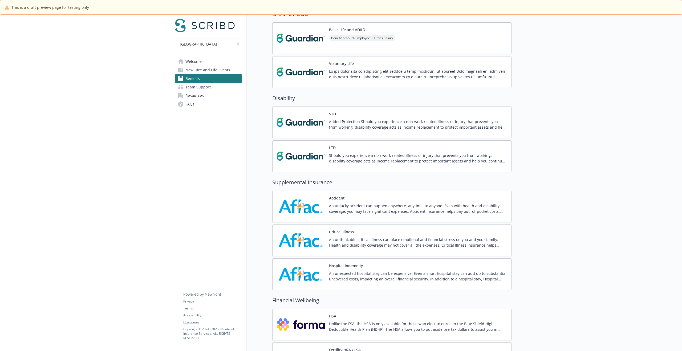
click at [364, 203] on p "An unlucky accident can happen anywhere, anytime, to anyone. Even with health a…" at bounding box center [418, 208] width 178 height 11
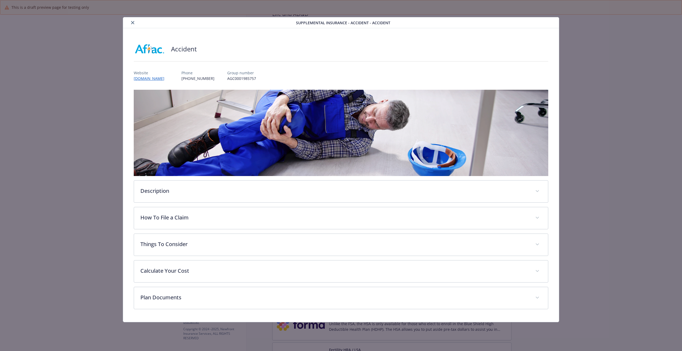
click at [132, 23] on icon "close" at bounding box center [132, 22] width 3 height 3
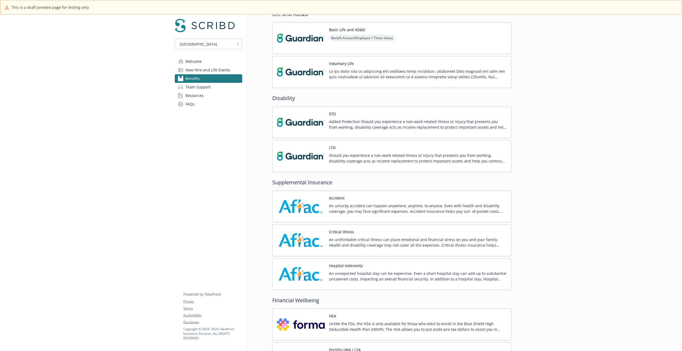
click at [372, 231] on div "Critical Illness An unthinkable critical illness can place emotional and financ…" at bounding box center [418, 240] width 178 height 23
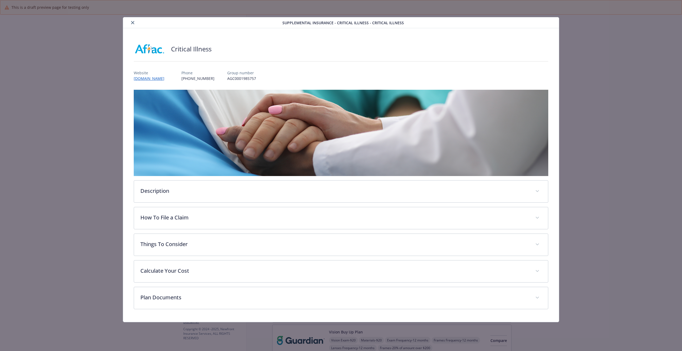
scroll to position [371, 0]
click at [131, 22] on icon "close" at bounding box center [132, 22] width 3 height 3
